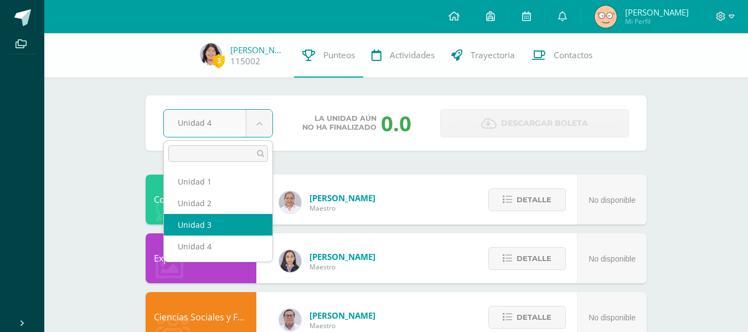
select select "Unidad 3"
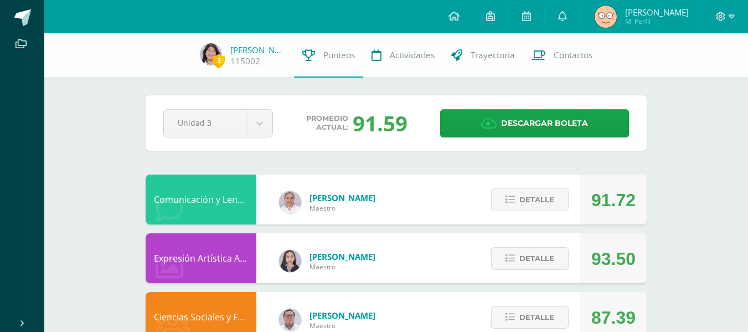
scroll to position [2, 0]
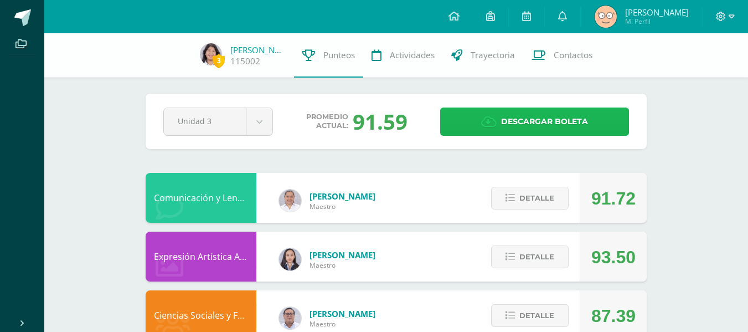
click at [542, 120] on span "Descargar boleta" at bounding box center [544, 121] width 87 height 27
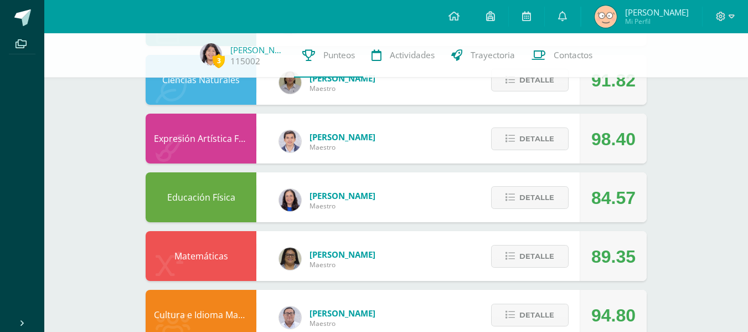
scroll to position [649, 0]
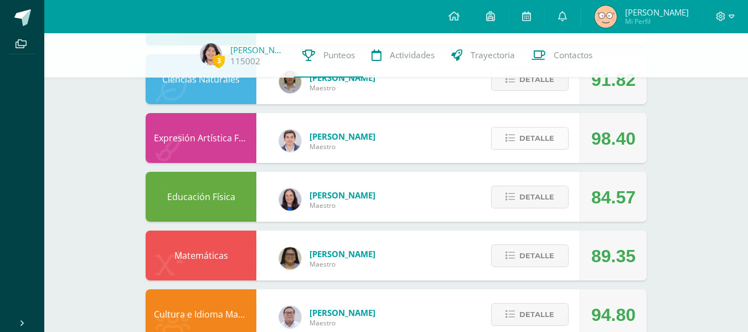
click at [540, 138] on span "Detalle" at bounding box center [537, 138] width 35 height 20
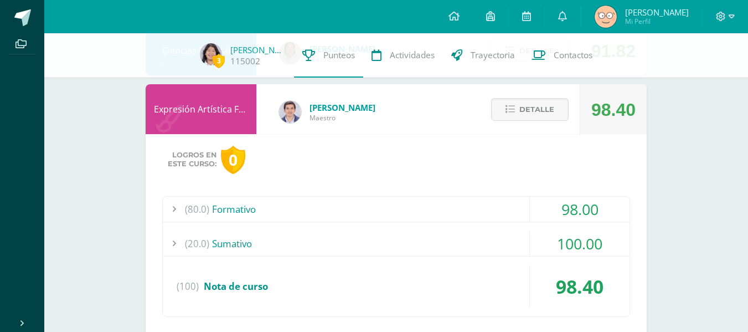
scroll to position [673, 0]
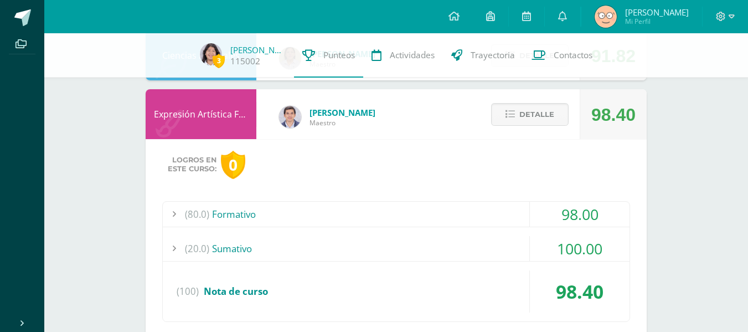
click at [448, 213] on div "(80.0) Formativo" at bounding box center [396, 214] width 467 height 25
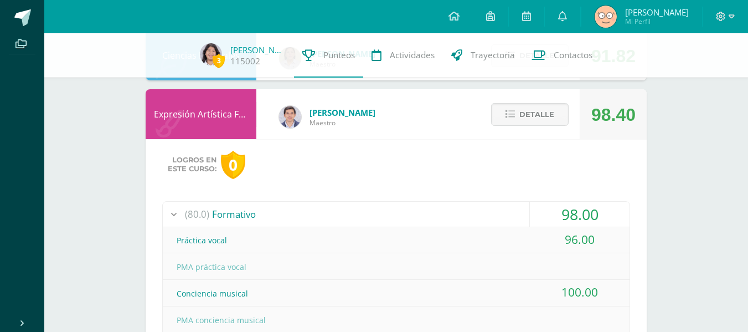
scroll to position [691, 0]
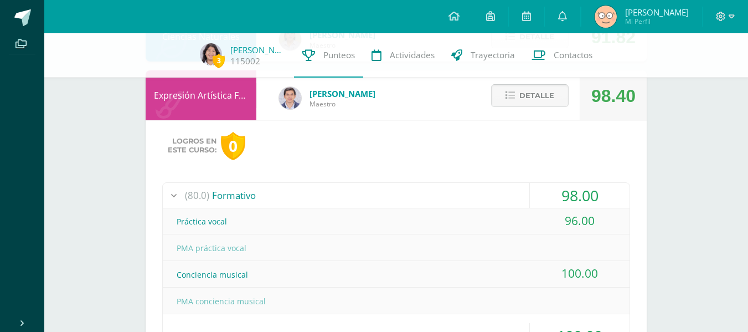
click at [515, 96] on icon at bounding box center [510, 95] width 9 height 9
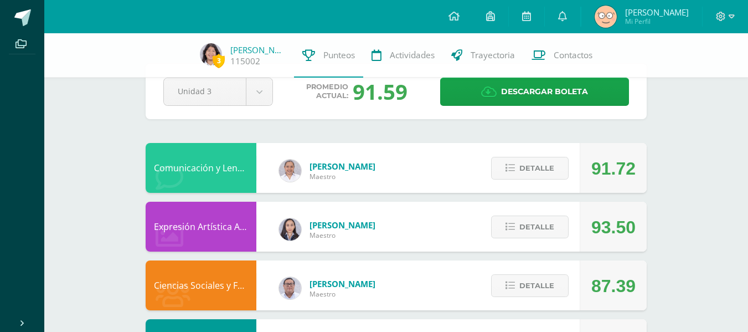
scroll to position [33, 0]
